Goal: Transaction & Acquisition: Purchase product/service

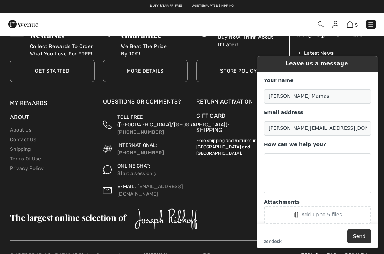
click at [367, 65] on icon "Minimize widget" at bounding box center [367, 63] width 5 height 5
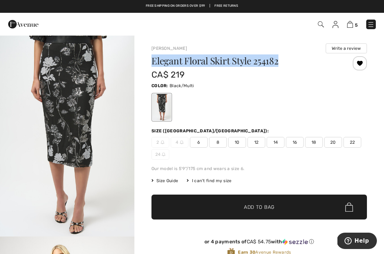
click at [354, 21] on link "5" at bounding box center [352, 24] width 11 height 9
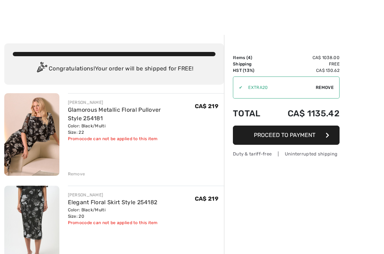
checkbox input "true"
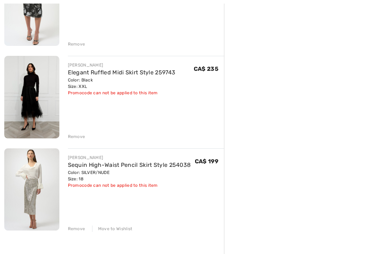
scroll to position [257, 0]
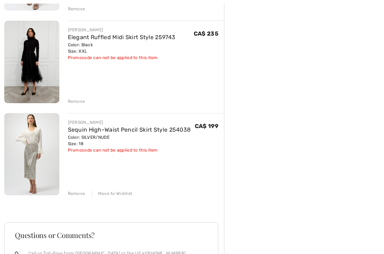
click at [93, 129] on link "Sequin High-Waist Pencil Skirt Style 254038" at bounding box center [129, 129] width 123 height 7
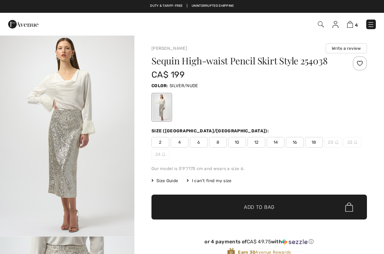
checkbox input "true"
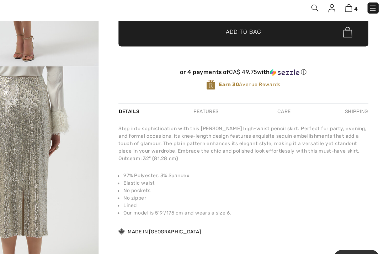
scroll to position [161, 0]
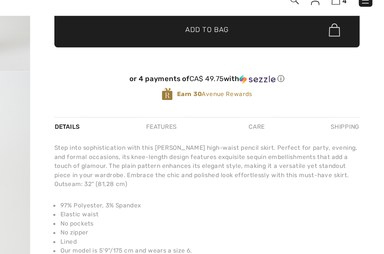
click at [210, 107] on div "Features" at bounding box center [226, 113] width 33 height 13
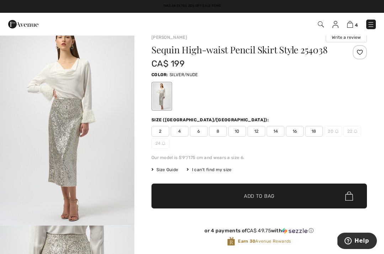
scroll to position [0, 0]
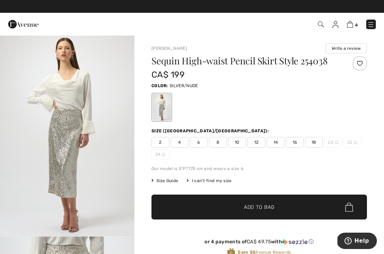
click at [321, 25] on img at bounding box center [321, 24] width 6 height 6
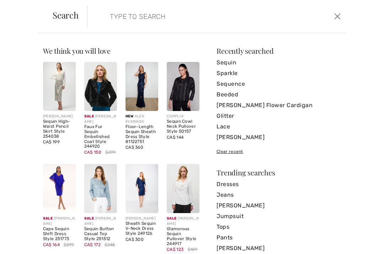
click at [180, 22] on input "search" at bounding box center [189, 16] width 171 height 21
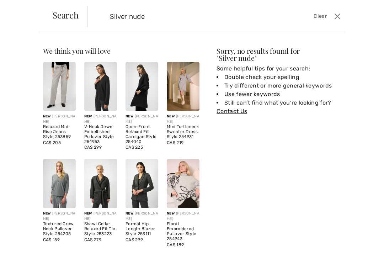
click at [193, 21] on input "Silver nude" at bounding box center [189, 16] width 171 height 21
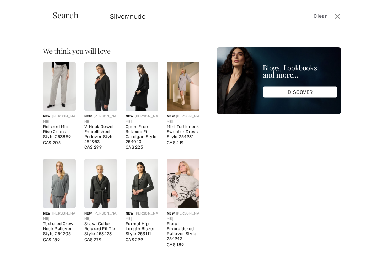
type input "Silver/nude"
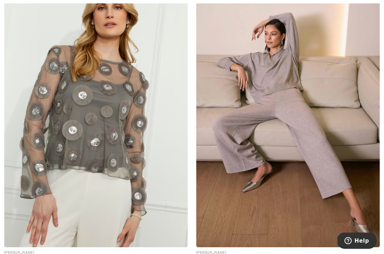
scroll to position [1682, 0]
click at [126, 156] on img at bounding box center [95, 109] width 183 height 275
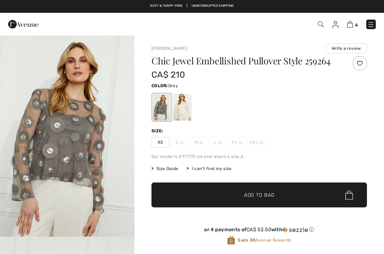
checkbox input "true"
click at [187, 120] on div at bounding box center [182, 107] width 18 height 27
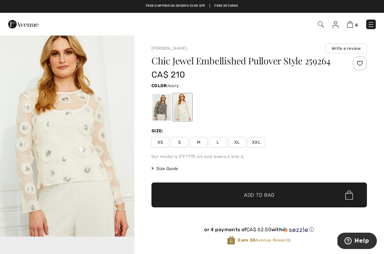
click at [184, 115] on div at bounding box center [182, 107] width 18 height 27
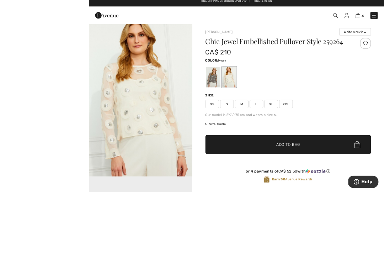
scroll to position [75, 0]
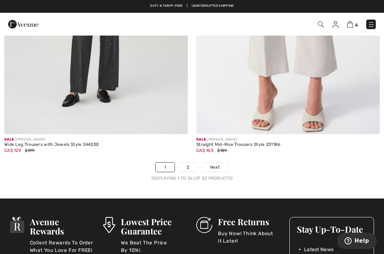
scroll to position [5637, 0]
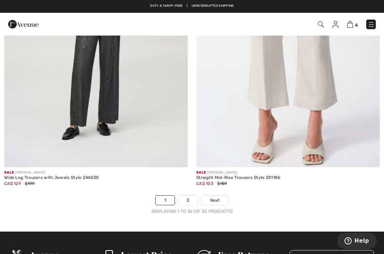
click at [190, 195] on link "2" at bounding box center [188, 199] width 20 height 9
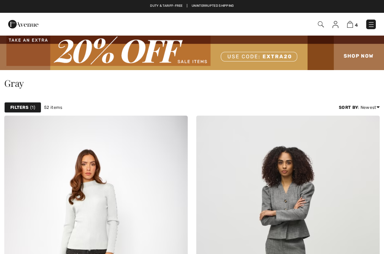
checkbox input "true"
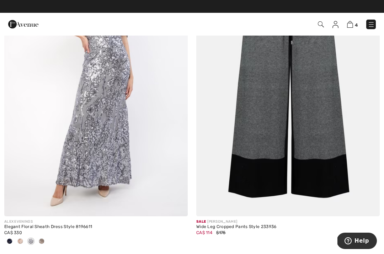
scroll to position [1710, 0]
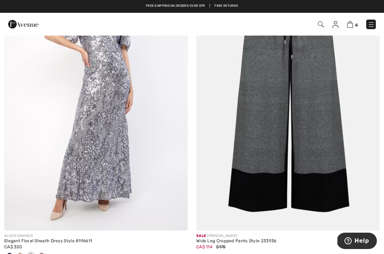
click at [62, 173] on img at bounding box center [95, 92] width 183 height 275
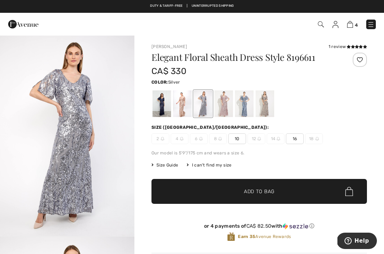
click at [248, 111] on div at bounding box center [244, 103] width 18 height 27
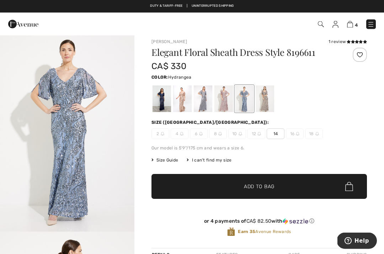
scroll to position [5, 0]
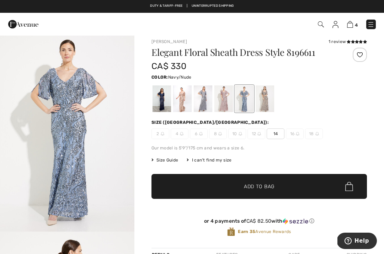
click at [165, 97] on div at bounding box center [161, 98] width 18 height 27
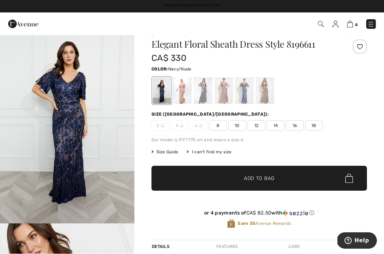
scroll to position [13, 0]
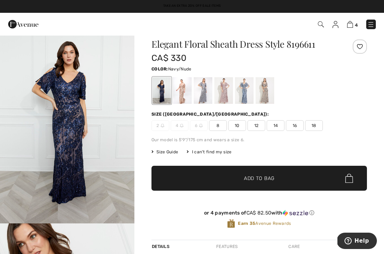
click at [170, 151] on span "Size Guide" at bounding box center [164, 152] width 27 height 6
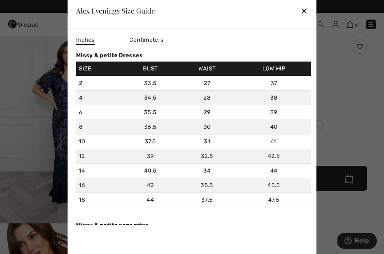
click at [304, 11] on div "✕" at bounding box center [303, 10] width 7 height 15
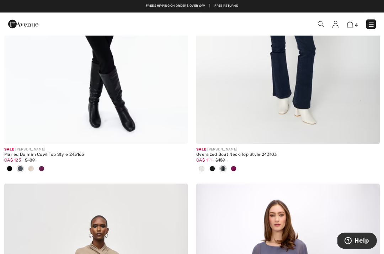
scroll to position [853, 0]
